Goal: Register for event/course

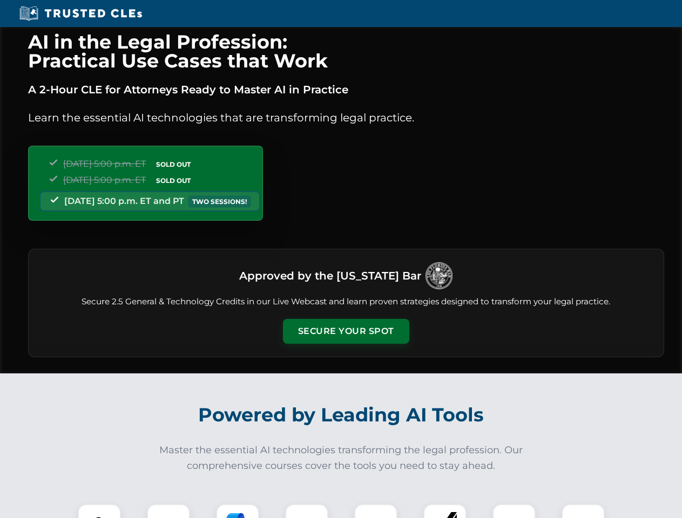
click at [346, 332] on button "Secure Your Spot" at bounding box center [346, 331] width 126 height 25
click at [99, 511] on img at bounding box center [99, 525] width 31 height 31
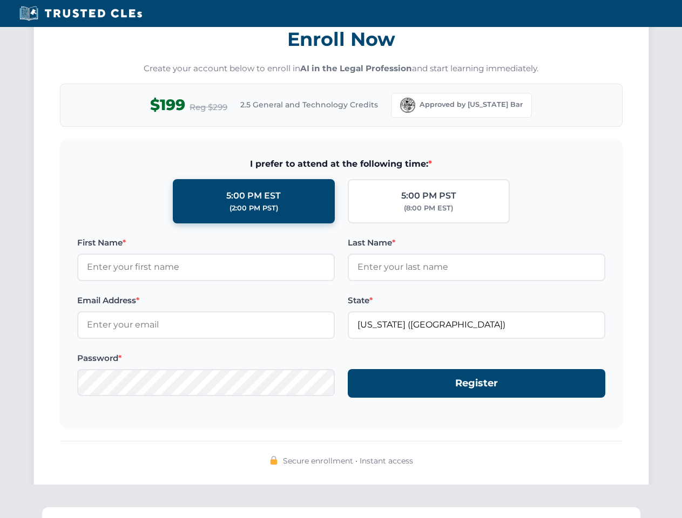
scroll to position [1060, 0]
